Goal: Task Accomplishment & Management: Use online tool/utility

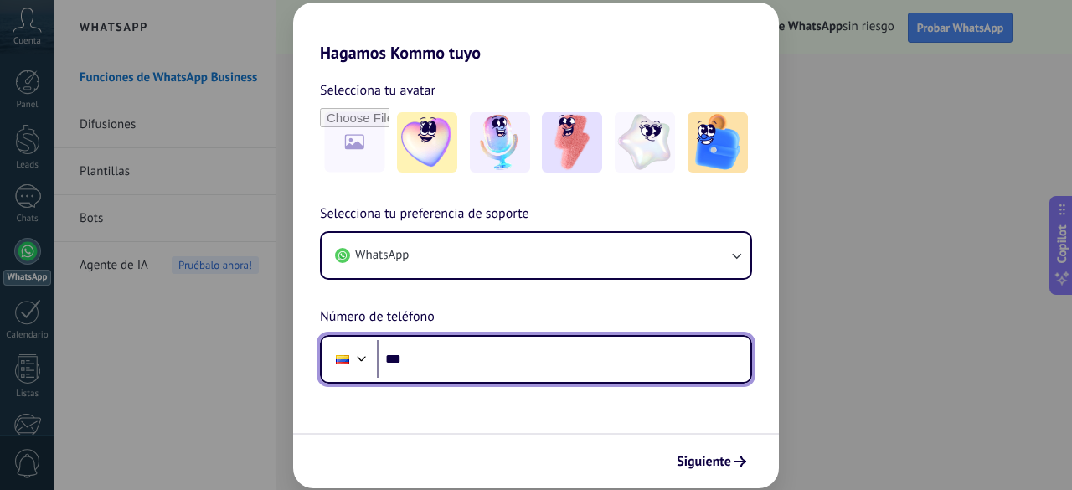
click at [418, 362] on input "***" at bounding box center [563, 359] width 373 height 39
type input "**"
type input "**********"
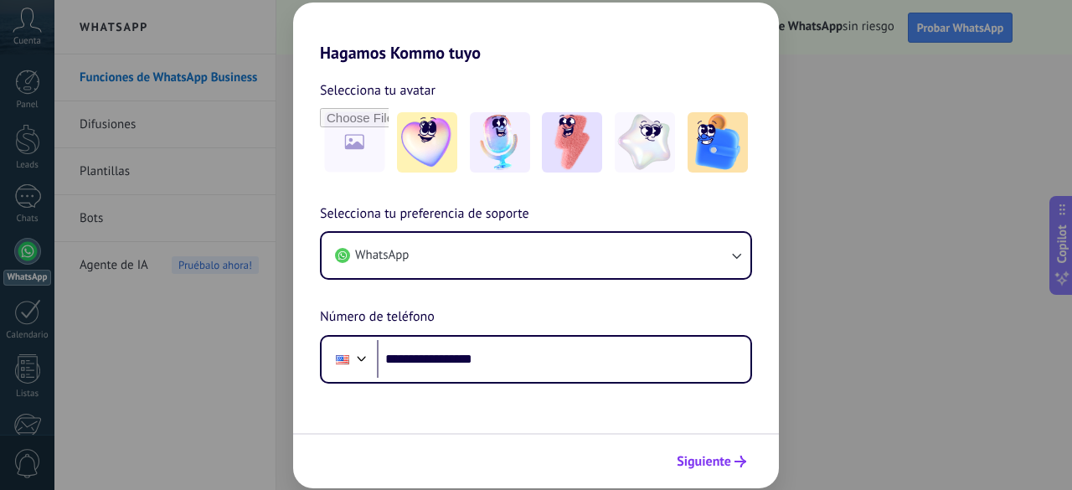
click at [703, 461] on span "Siguiente" at bounding box center [704, 462] width 54 height 12
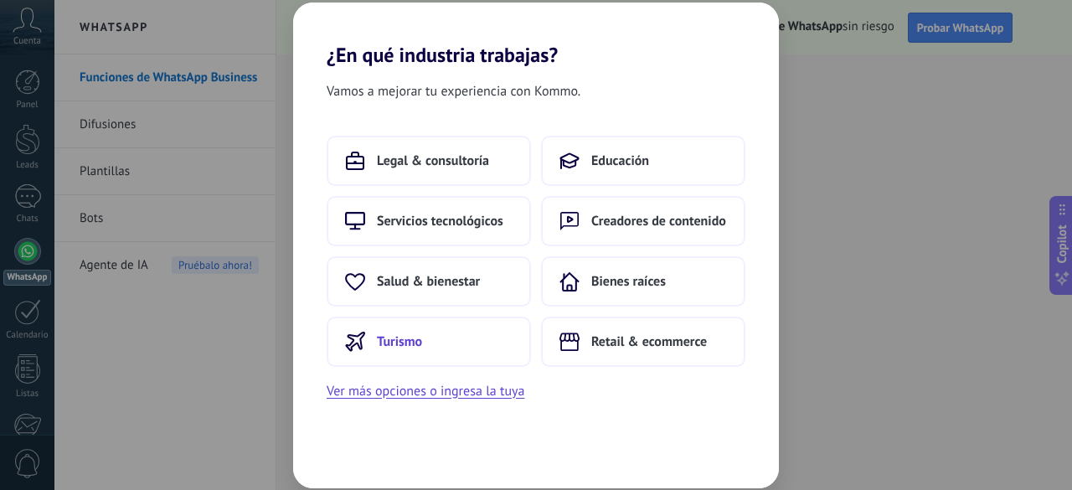
click at [404, 344] on span "Turismo" at bounding box center [399, 341] width 45 height 17
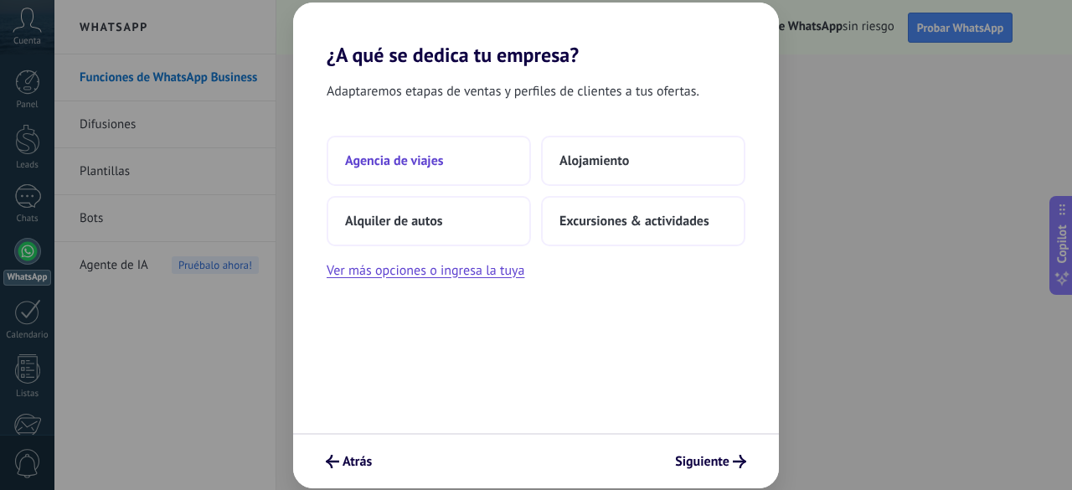
click at [408, 168] on button "Agencia de viajes" at bounding box center [429, 161] width 204 height 50
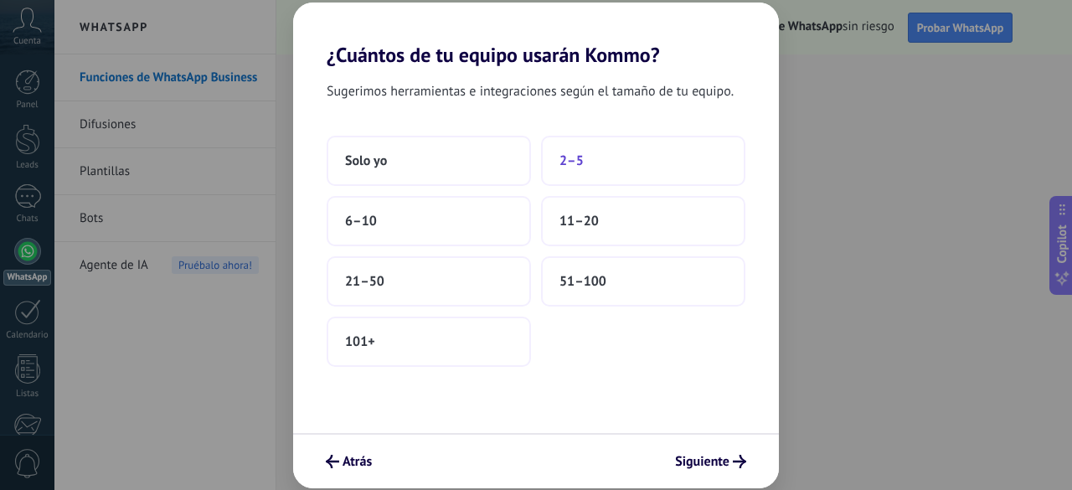
click at [579, 162] on span "2–5" at bounding box center [571, 160] width 24 height 17
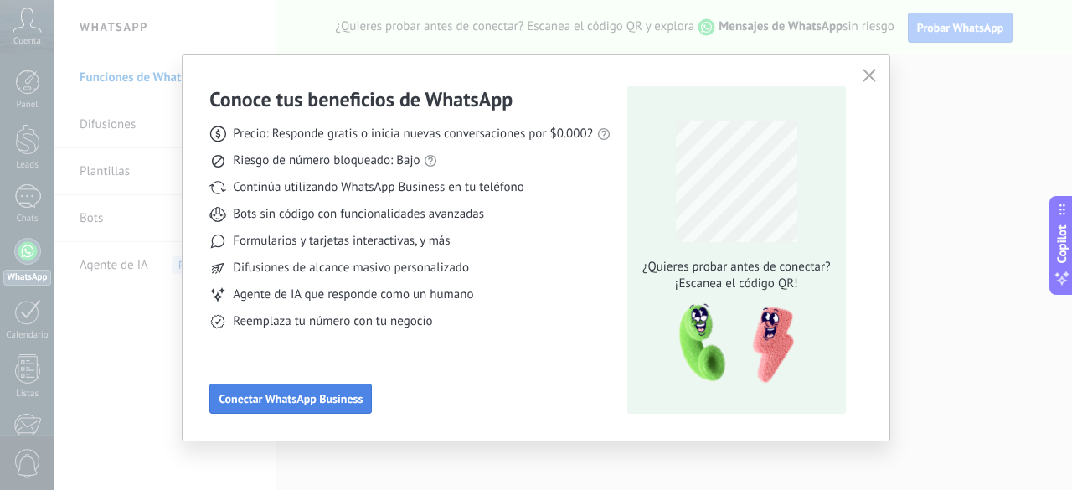
click at [344, 403] on span "Conectar WhatsApp Business" at bounding box center [291, 399] width 144 height 12
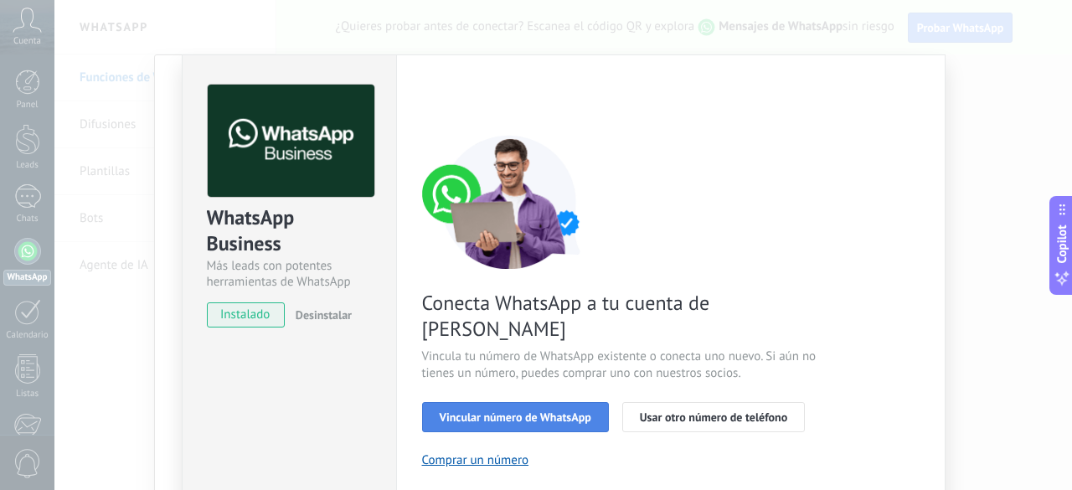
click at [590, 402] on button "Vincular número de WhatsApp" at bounding box center [515, 417] width 187 height 30
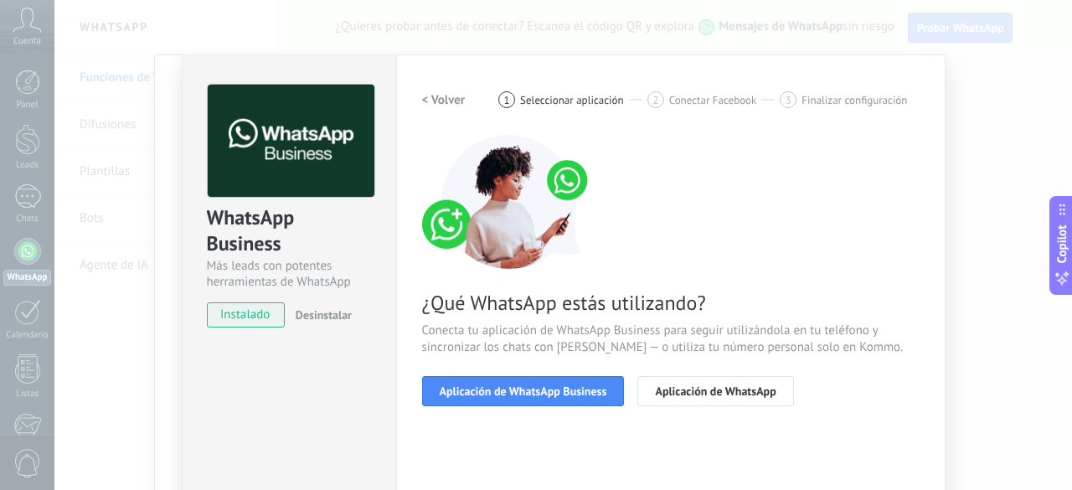
click at [590, 394] on span "Aplicación de WhatsApp Business" at bounding box center [523, 391] width 167 height 12
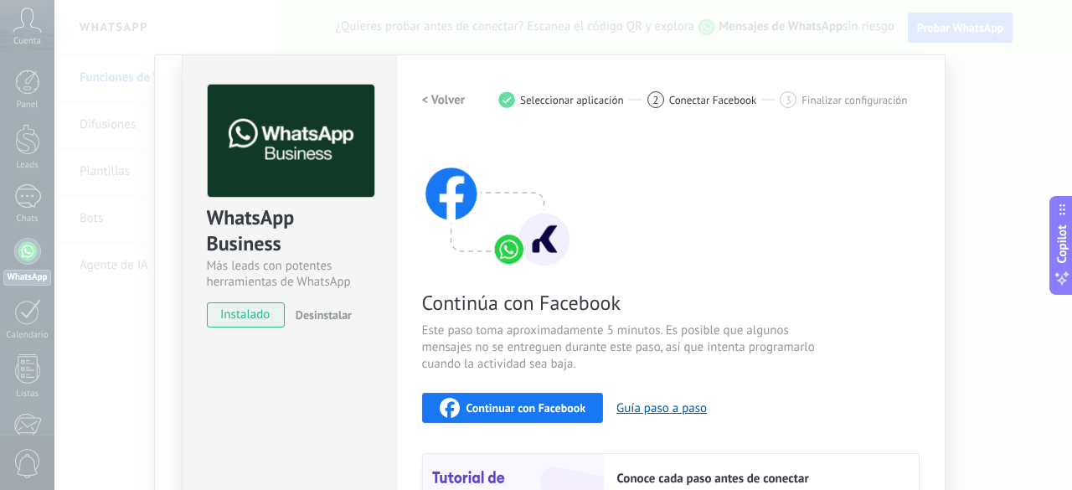
click at [248, 314] on span "instalado" at bounding box center [246, 314] width 76 height 25
click at [273, 324] on span "instalado" at bounding box center [246, 314] width 76 height 25
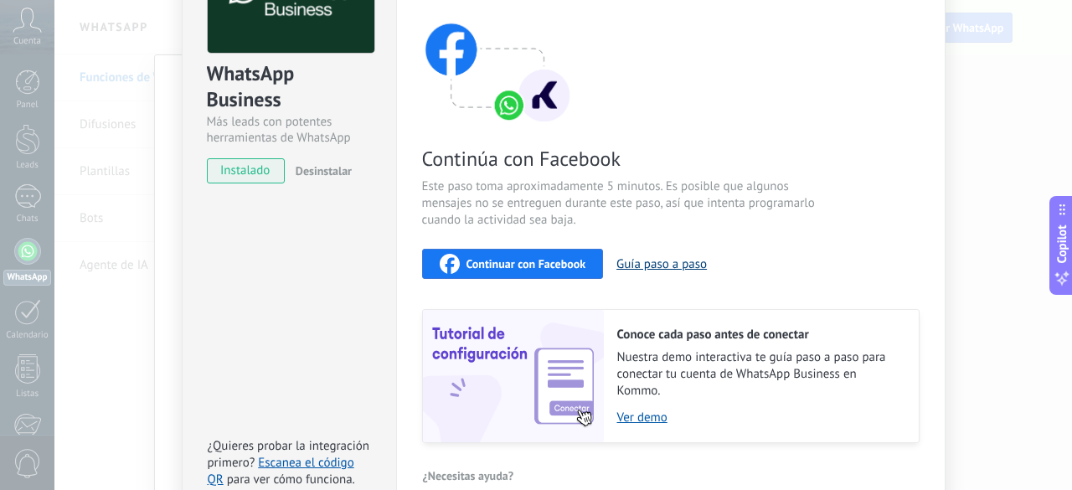
scroll to position [65, 0]
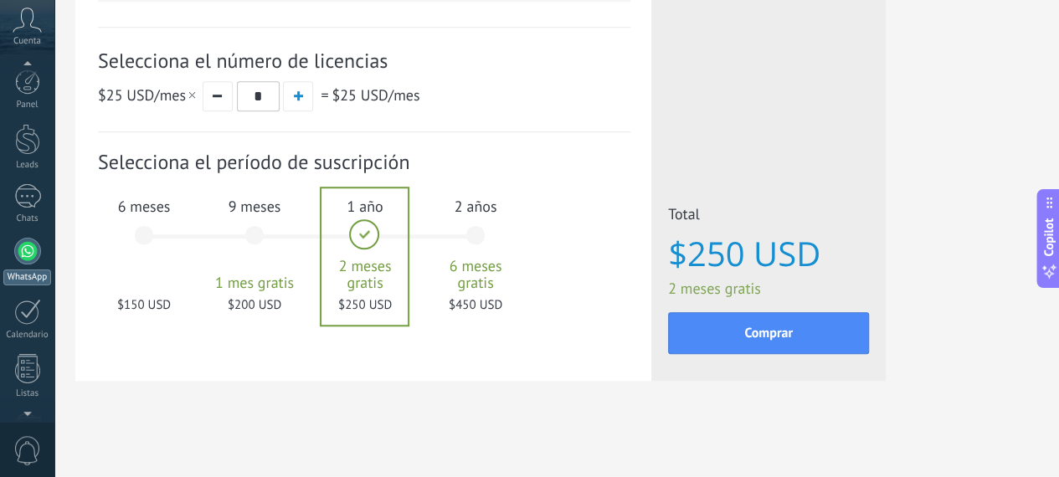
click at [39, 254] on div at bounding box center [27, 251] width 27 height 27
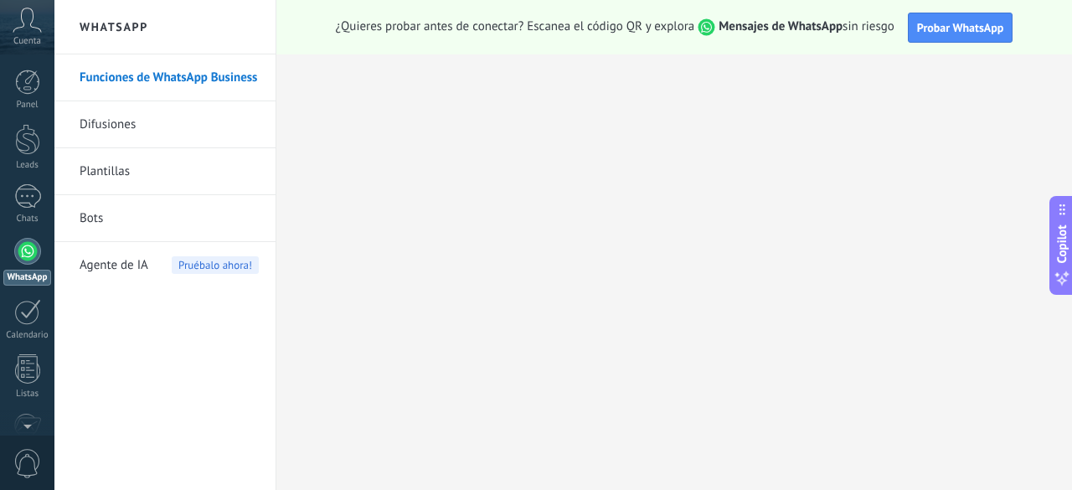
click at [199, 85] on link "Funciones de WhatsApp Business" at bounding box center [169, 77] width 179 height 47
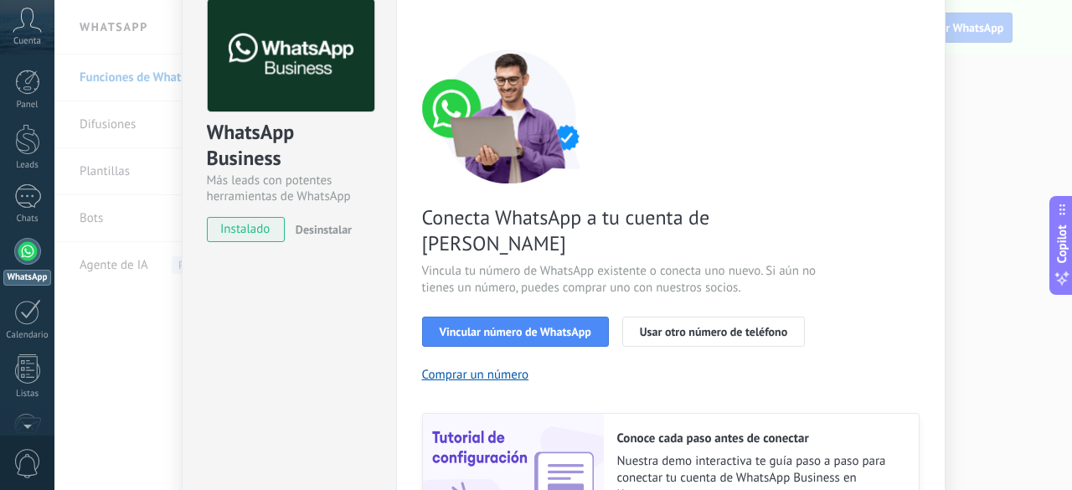
scroll to position [167, 0]
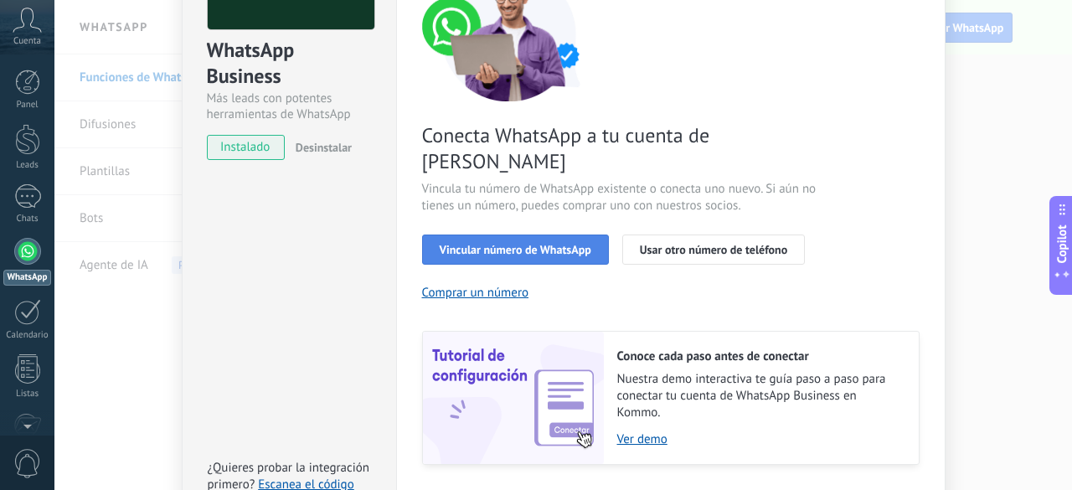
click at [551, 234] on button "Vincular número de WhatsApp" at bounding box center [515, 249] width 187 height 30
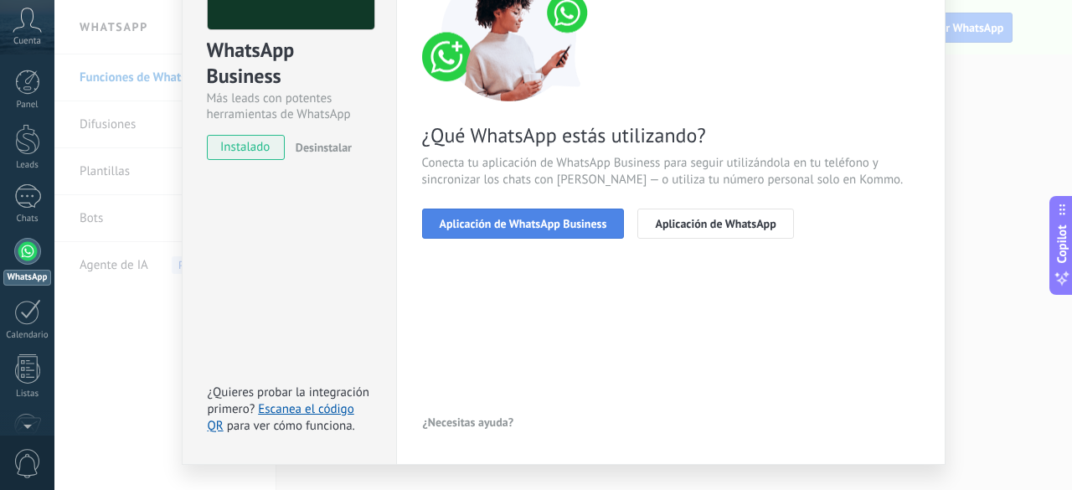
click at [585, 228] on span "Aplicación de WhatsApp Business" at bounding box center [523, 224] width 167 height 12
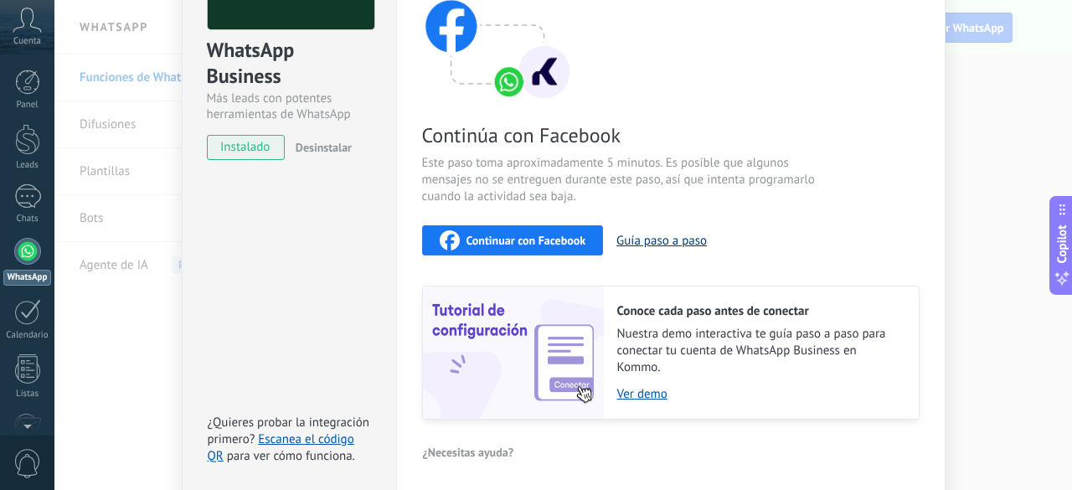
click at [673, 245] on button "Guía paso a paso" at bounding box center [661, 241] width 90 height 16
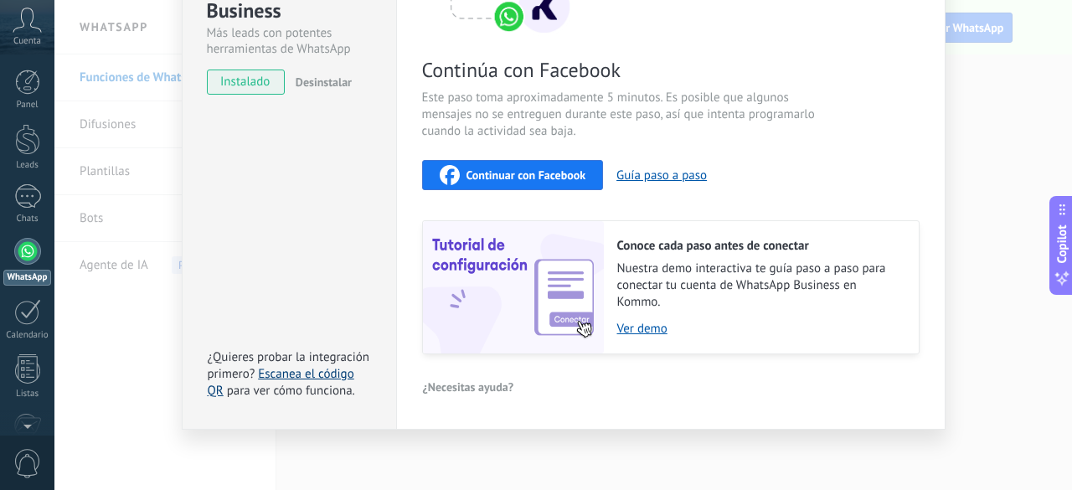
click at [281, 367] on link "Escanea el código QR" at bounding box center [281, 382] width 147 height 33
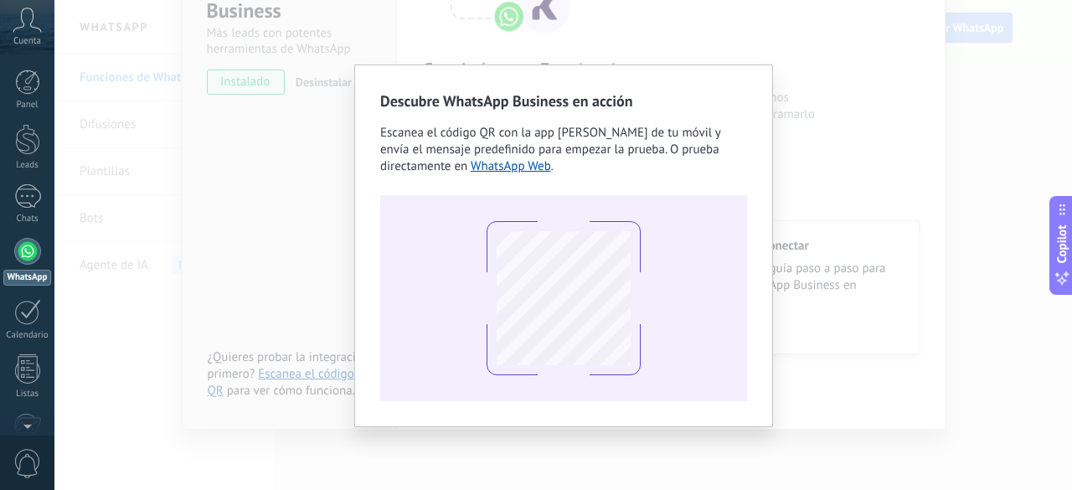
click at [894, 26] on div "Descubre WhatsApp Business en acción Escanea el código QR con la app de cámara …" at bounding box center [562, 245] width 1017 height 490
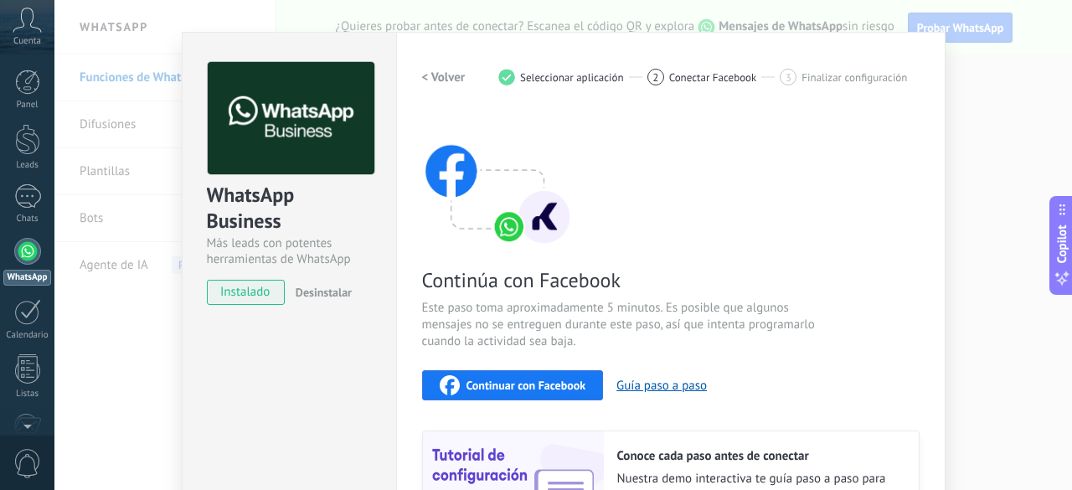
scroll to position [0, 0]
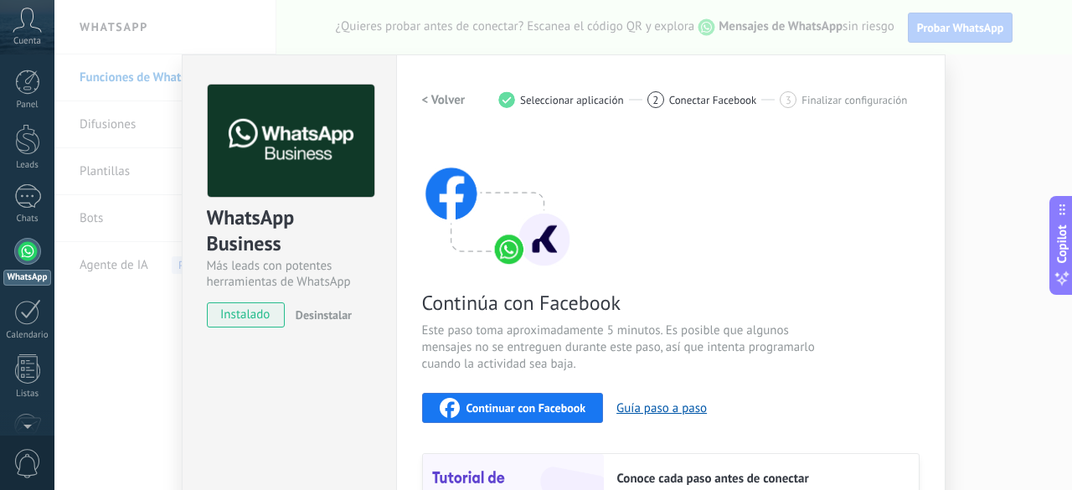
click at [443, 88] on button "< Volver" at bounding box center [444, 100] width 44 height 30
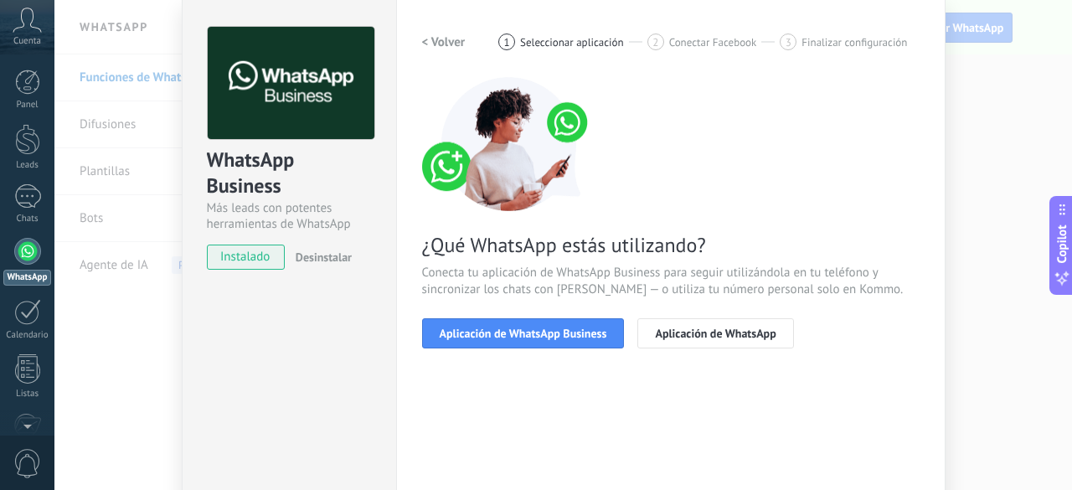
scroll to position [84, 0]
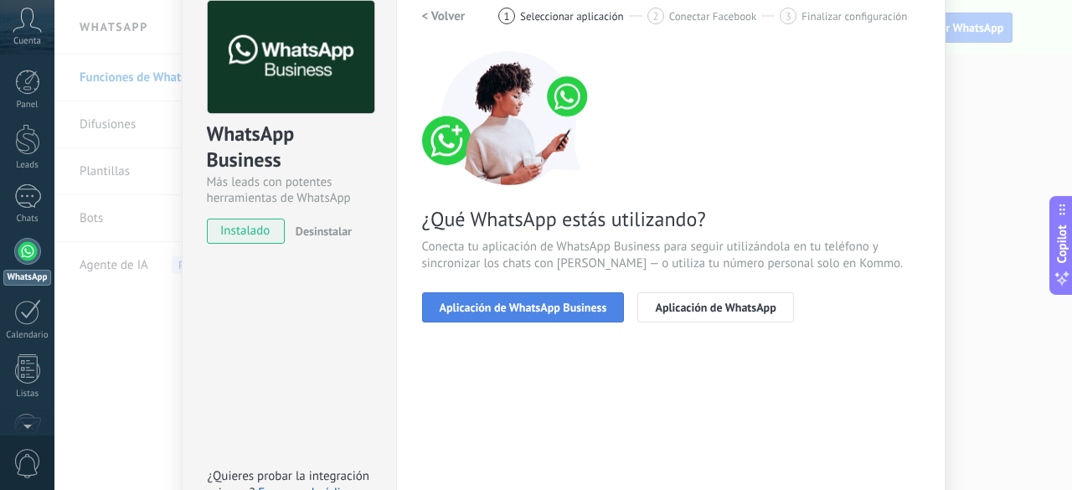
click at [479, 312] on span "Aplicación de WhatsApp Business" at bounding box center [523, 307] width 167 height 12
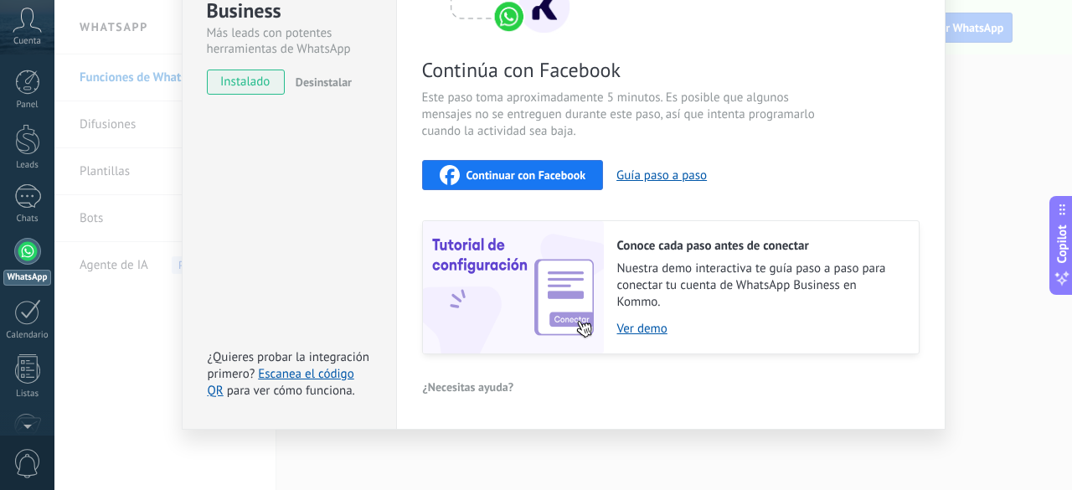
scroll to position [0, 0]
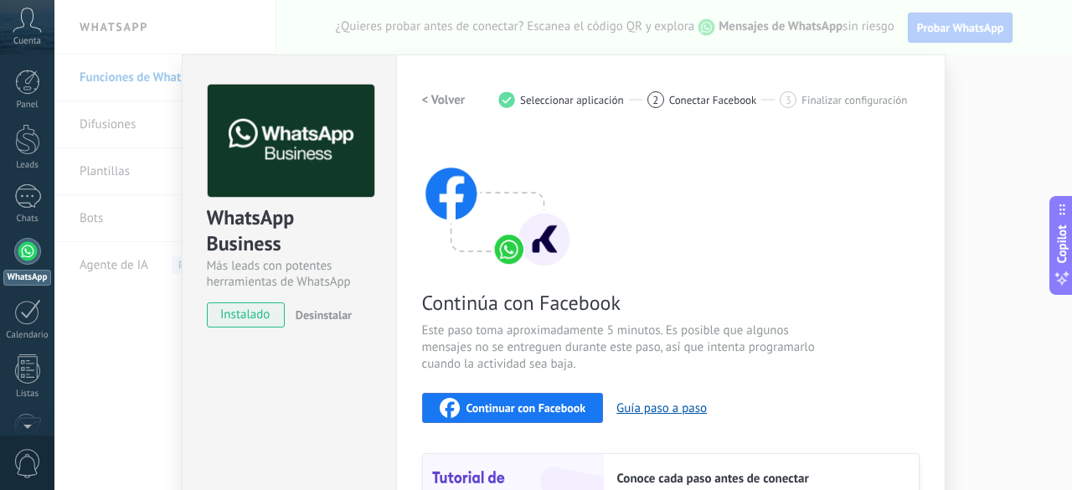
click at [425, 96] on h2 "< Volver" at bounding box center [444, 100] width 44 height 16
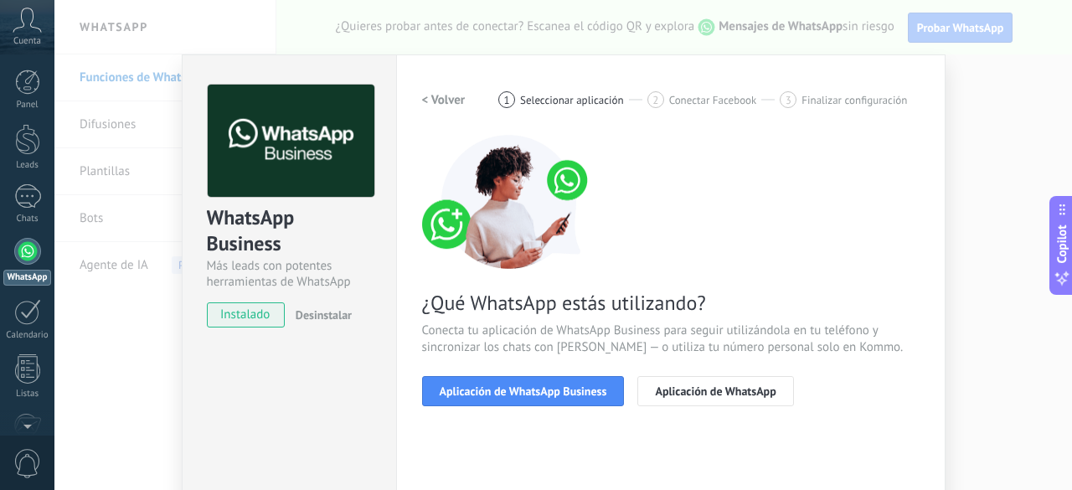
click at [425, 96] on h2 "< Volver" at bounding box center [444, 100] width 44 height 16
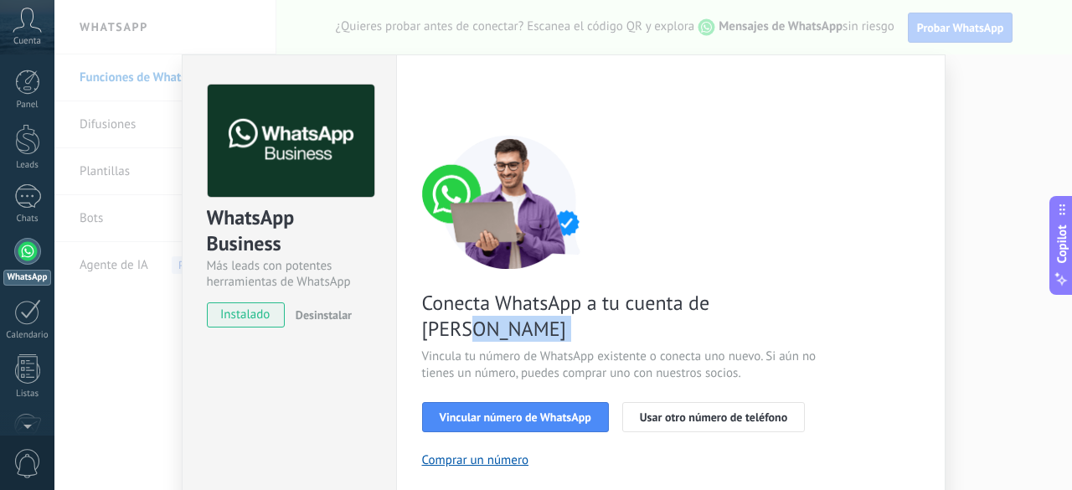
drag, startPoint x: 419, startPoint y: 323, endPoint x: 790, endPoint y: 307, distance: 372.1
click at [790, 307] on div "Conecta WhatsApp a tu cuenta de Kommo Vincula tu número de WhatsApp existente o…" at bounding box center [670, 383] width 497 height 497
click at [33, 205] on div at bounding box center [27, 196] width 27 height 24
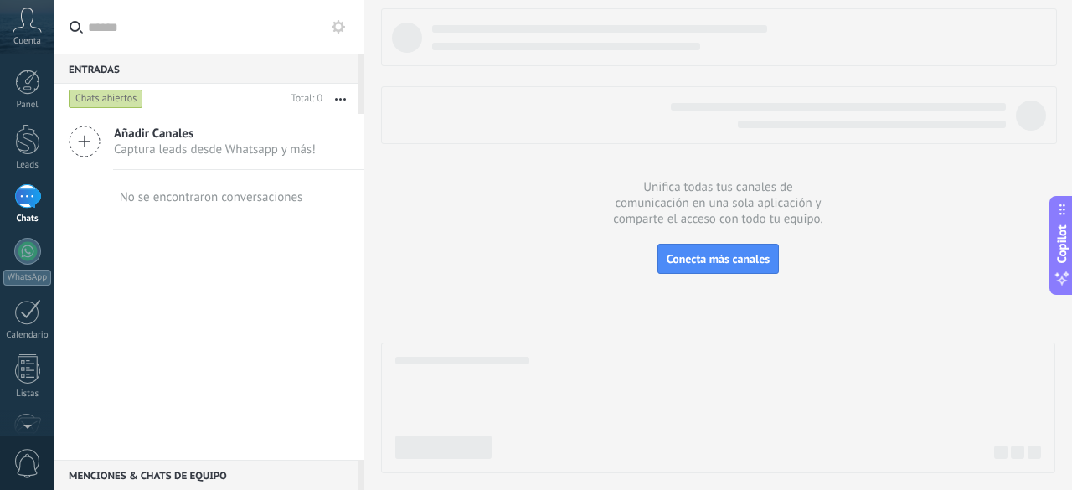
click at [33, 40] on span "Cuenta" at bounding box center [27, 41] width 28 height 11
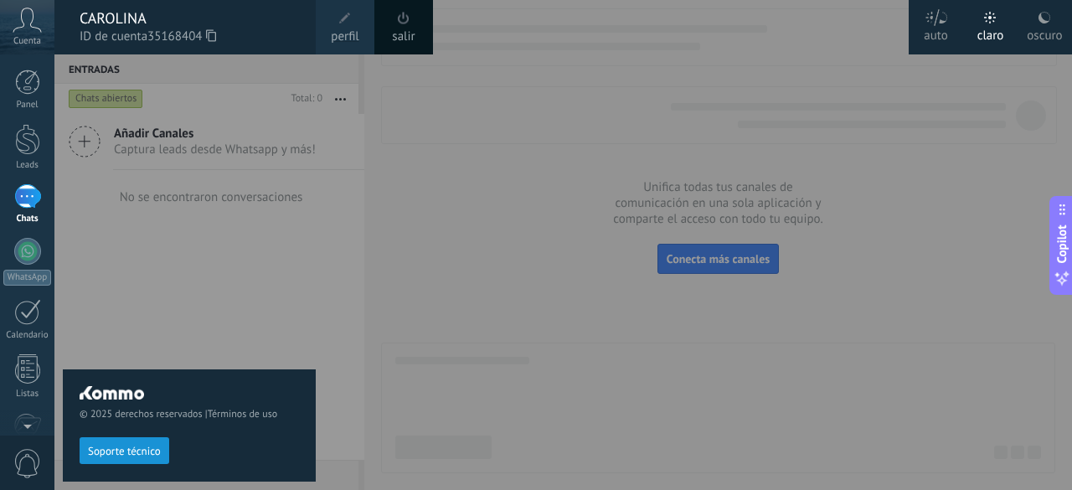
click at [417, 105] on div at bounding box center [590, 245] width 1072 height 490
